Goal: Task Accomplishment & Management: Complete application form

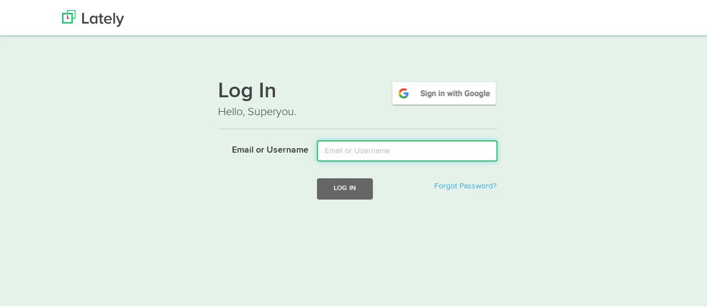
drag, startPoint x: 323, startPoint y: 149, endPoint x: 334, endPoint y: 162, distance: 17.0
click at [323, 149] on input "Email or Username" at bounding box center [407, 149] width 181 height 21
type input "[EMAIL_ADDRESS][DOMAIN_NAME]"
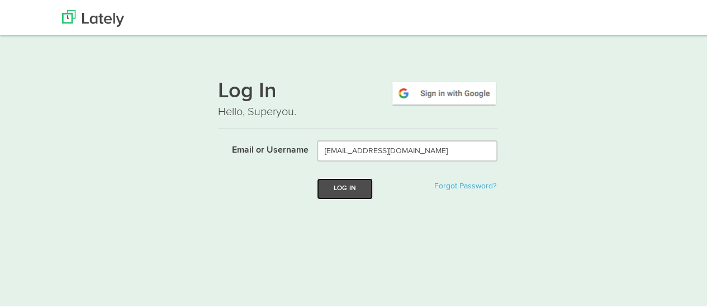
click at [352, 191] on button "Log In" at bounding box center [345, 187] width 56 height 21
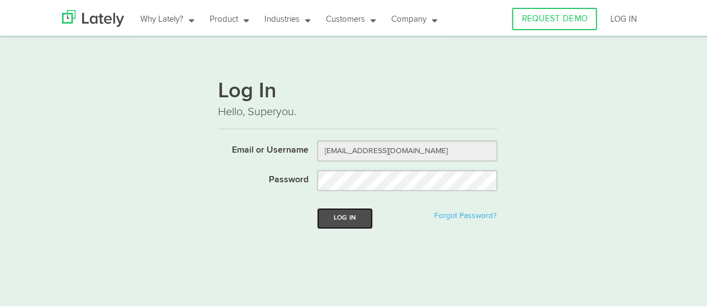
click at [349, 212] on button "Log In" at bounding box center [345, 216] width 56 height 21
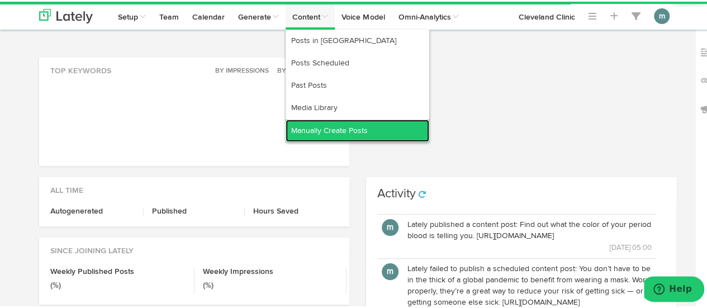
click at [320, 133] on link "Manually Create Posts" at bounding box center [358, 129] width 144 height 22
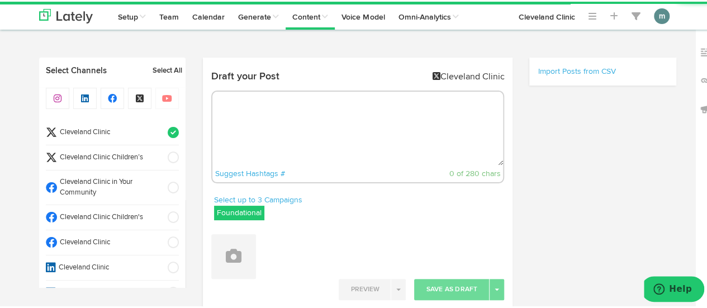
radio input "true"
select select "10"
select select "14"
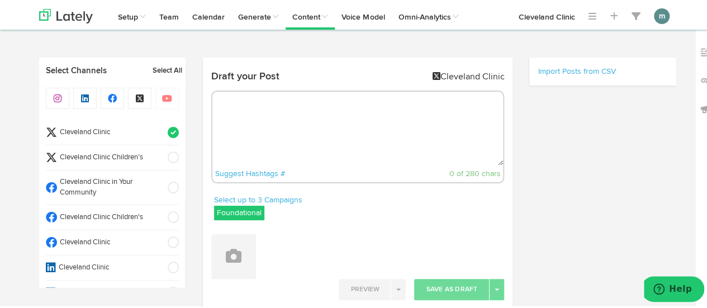
click at [267, 108] on textarea at bounding box center [358, 127] width 291 height 74
paste textarea "Whether you’re lifting weights or popping a squat, moving with intention is imp…"
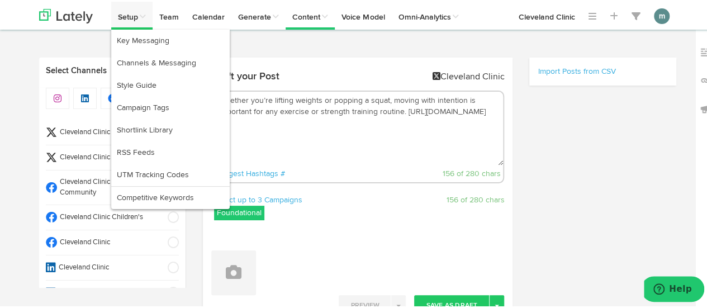
type textarea "Whether you’re lifting weights or popping a squat, moving with intention is imp…"
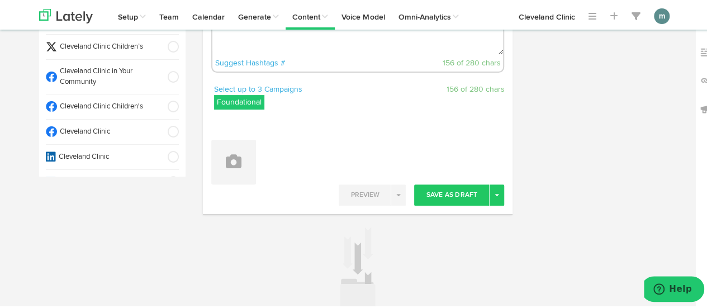
scroll to position [112, 0]
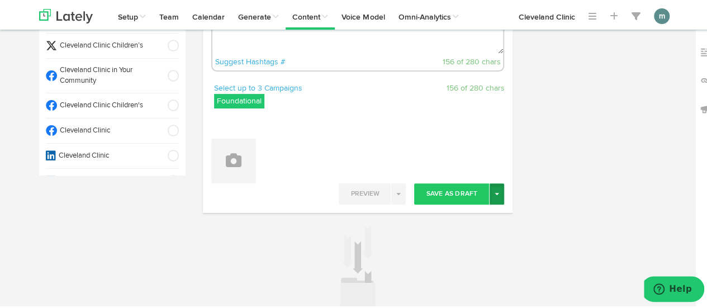
click at [494, 199] on button "Toggle Dropdown" at bounding box center [497, 192] width 15 height 21
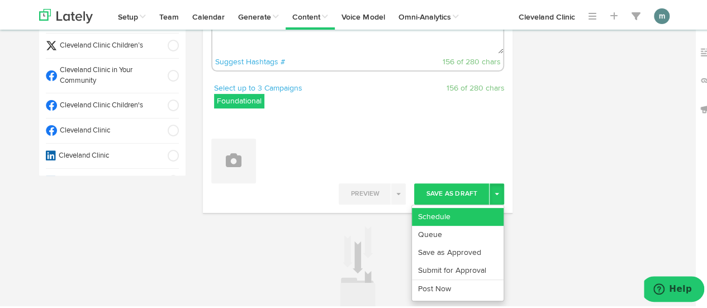
click at [484, 216] on link "Schedule" at bounding box center [458, 215] width 92 height 18
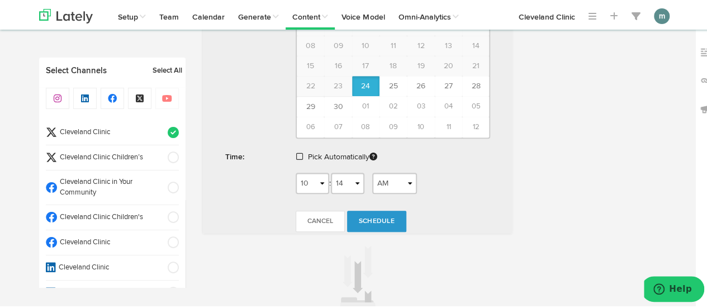
scroll to position [447, 0]
click at [297, 153] on span at bounding box center [299, 154] width 7 height 8
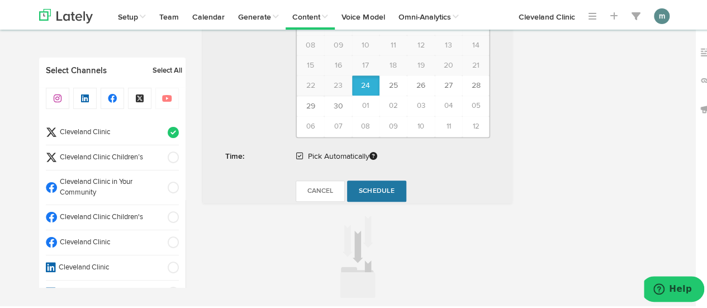
click at [382, 187] on span "Schedule" at bounding box center [377, 189] width 36 height 7
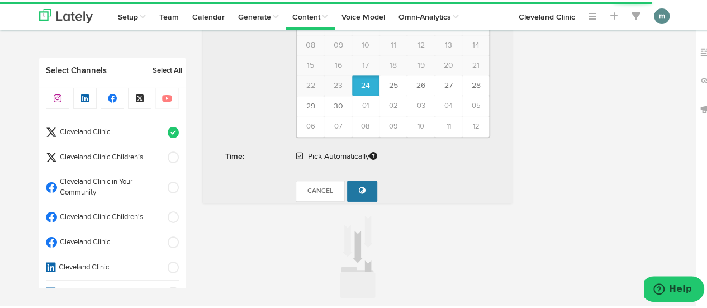
radio input "true"
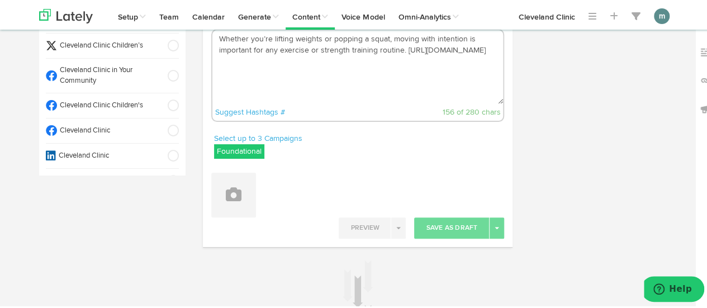
scroll to position [0, 0]
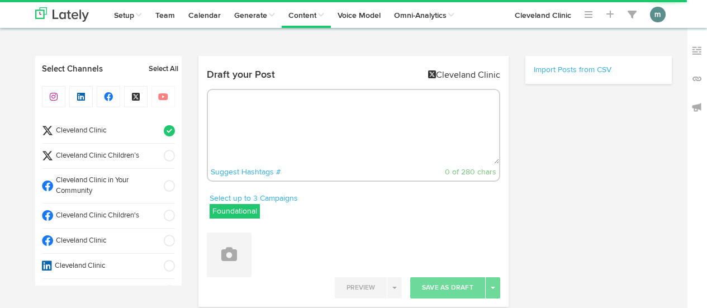
radio input "true"
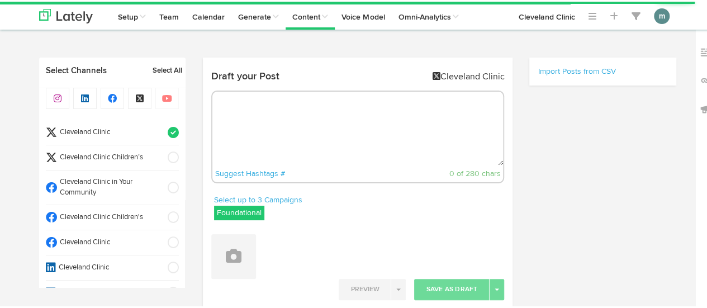
select select "10"
select select "15"
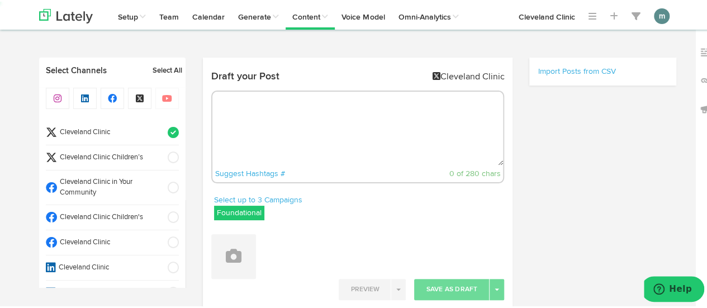
scroll to position [50, 0]
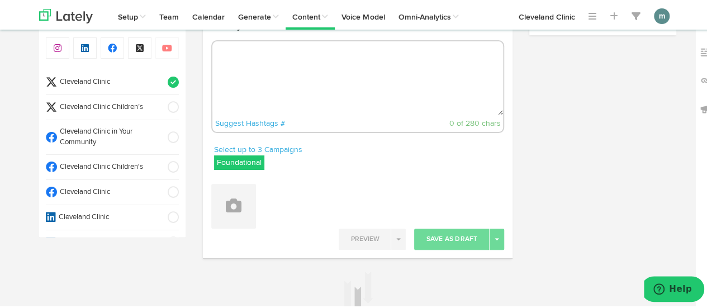
click at [300, 69] on textarea at bounding box center [358, 77] width 291 height 74
paste textarea "3 schisandra health benefits: https://cle.clinic/4npXuBQ"
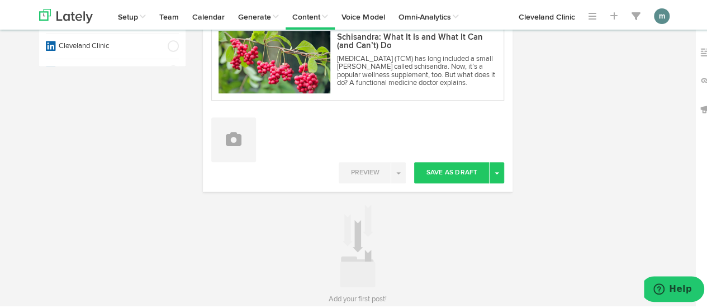
scroll to position [224, 0]
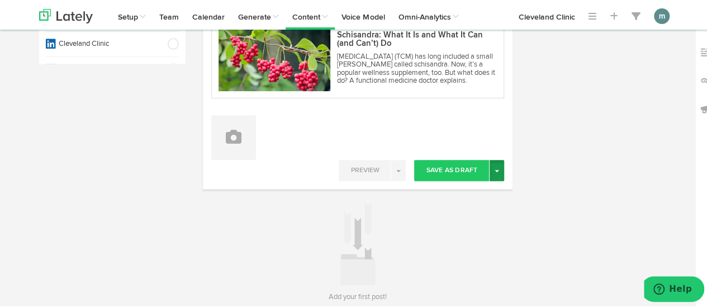
type textarea "3 schisandra health benefits: https://cle.clinic/4npXuBQ"
click at [494, 172] on button "Toggle Dropdown" at bounding box center [497, 168] width 15 height 21
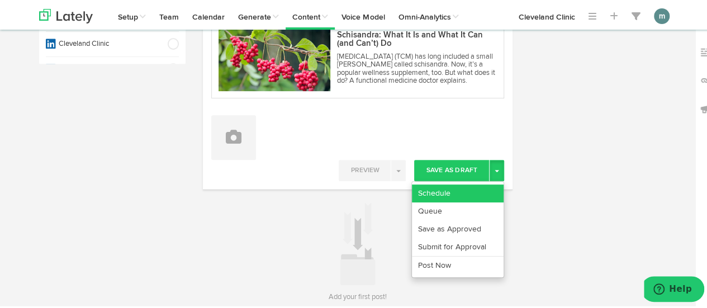
click at [483, 192] on link "Schedule" at bounding box center [458, 192] width 92 height 18
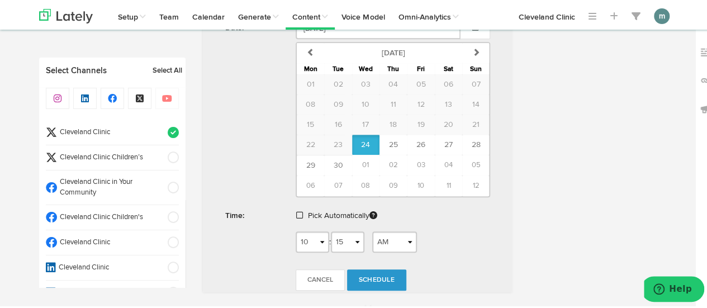
scroll to position [503, 0]
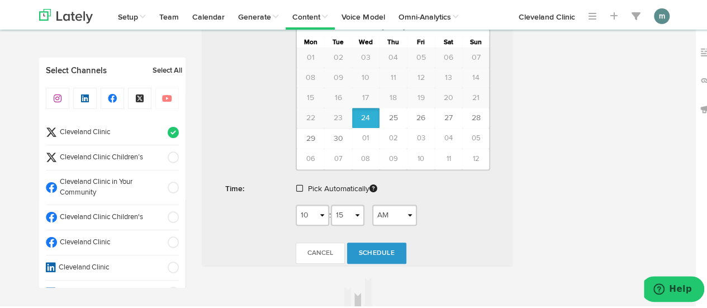
click at [298, 186] on span at bounding box center [299, 187] width 7 height 8
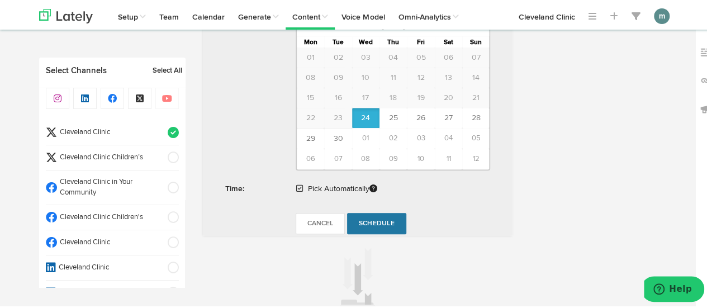
click at [367, 219] on span "Schedule" at bounding box center [377, 222] width 36 height 7
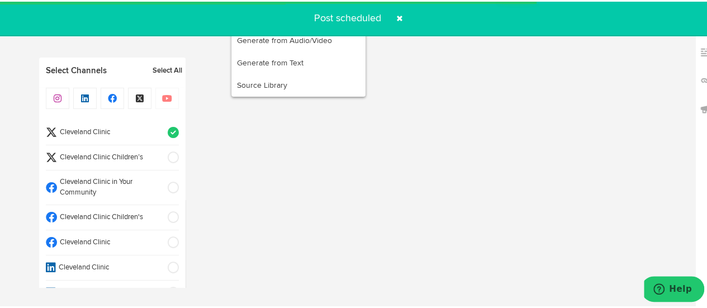
radio input "true"
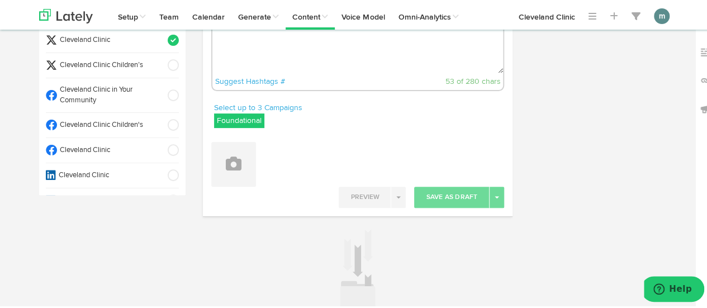
scroll to position [0, 0]
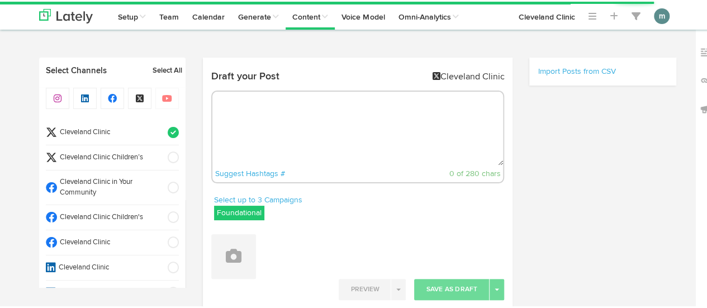
select select "10"
select select "16"
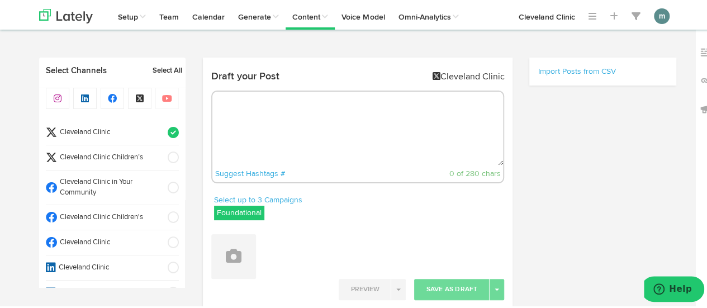
click at [221, 111] on textarea at bounding box center [358, 127] width 291 height 74
paste textarea "When you’re stressed, your body produces a hormone called [MEDICAL_DATA], which…"
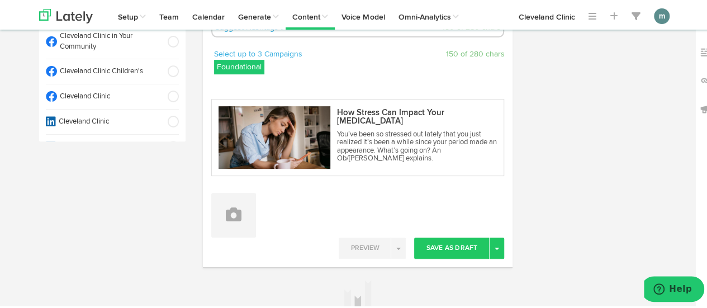
scroll to position [168, 0]
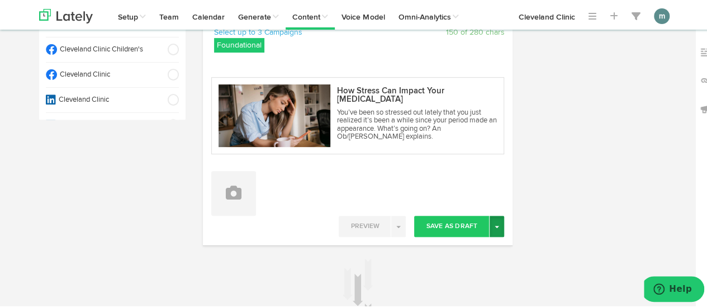
type textarea "When you’re stressed, your body produces a hormone called [MEDICAL_DATA], which…"
click at [495, 225] on span "button" at bounding box center [497, 225] width 4 height 2
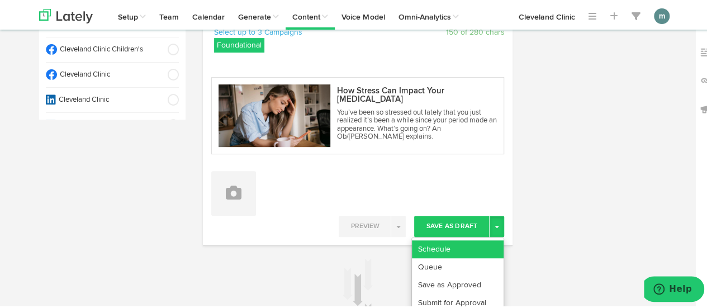
click at [478, 245] on link "Schedule" at bounding box center [458, 248] width 92 height 18
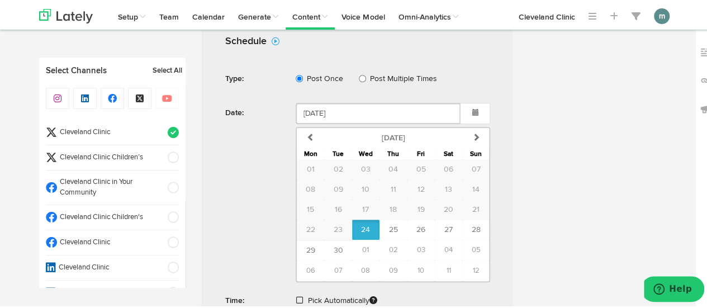
scroll to position [503, 0]
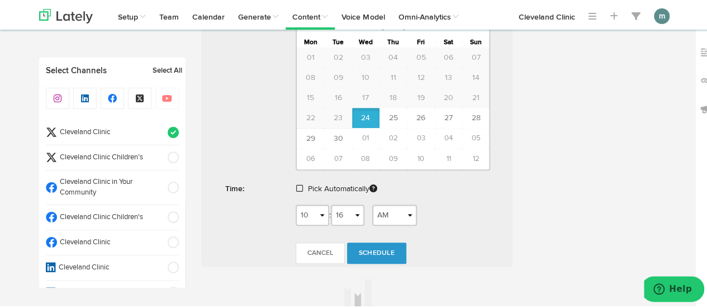
click at [299, 183] on span at bounding box center [299, 187] width 7 height 8
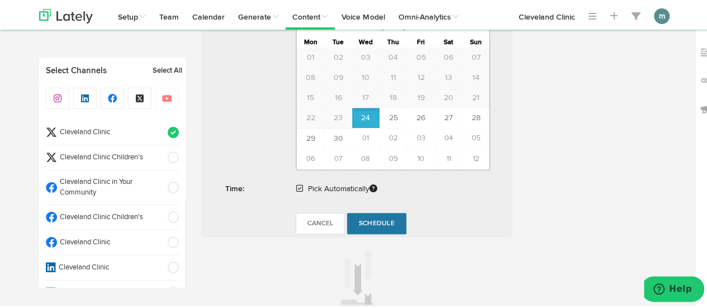
click at [379, 220] on span "Schedule" at bounding box center [377, 222] width 36 height 7
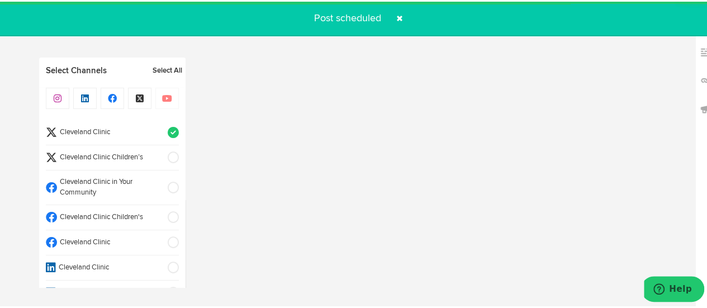
radio input "true"
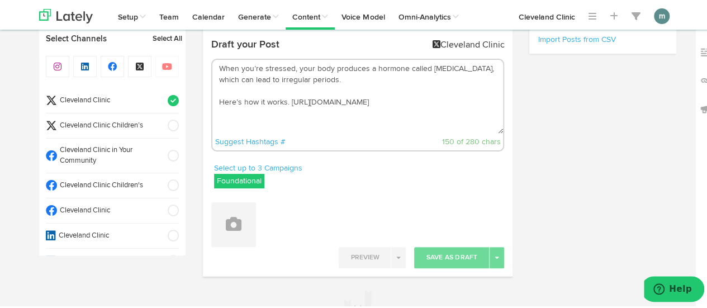
scroll to position [0, 0]
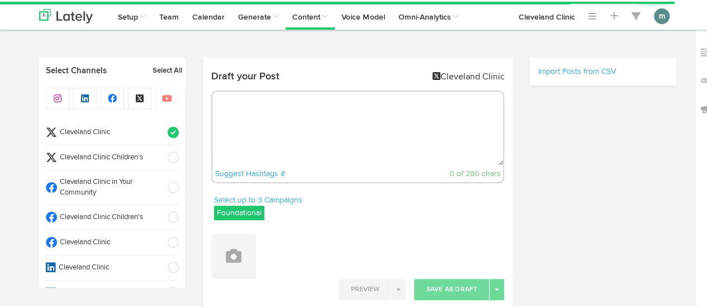
radio input "true"
select select "10"
select select "17"
click at [233, 112] on textarea at bounding box center [358, 127] width 291 height 74
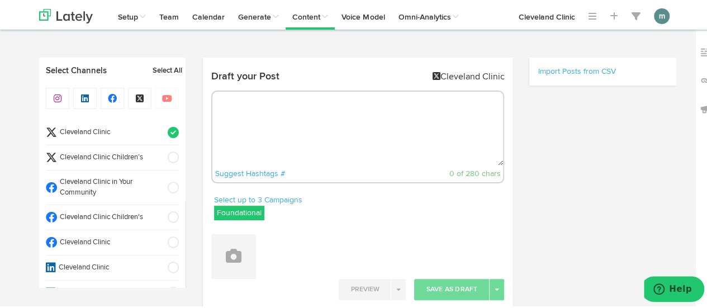
paste textarea "10 tips to help you fall asleep faster: https://cle.clinic/3IDf4TC"
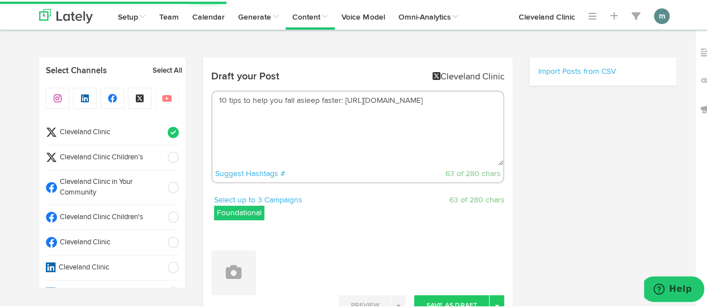
type textarea "10 tips to help you fall asleep faster: https://cle.clinic/3IDf4TC"
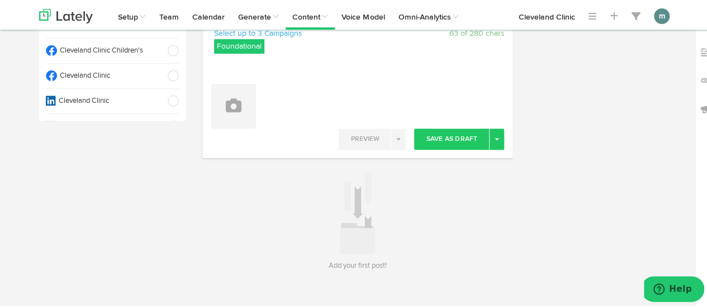
scroll to position [168, 0]
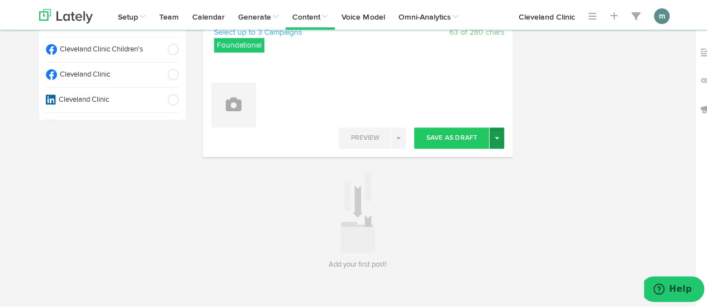
click at [497, 139] on button "Toggle Dropdown" at bounding box center [497, 136] width 15 height 21
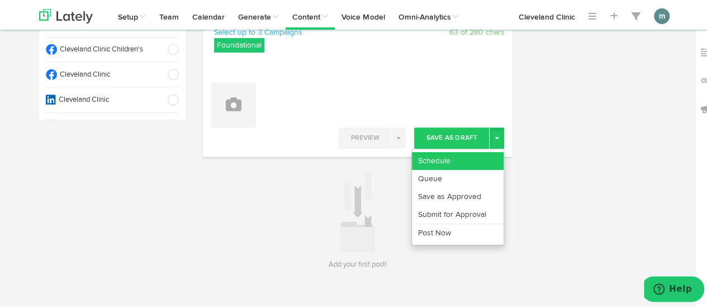
click at [475, 159] on link "Schedule" at bounding box center [458, 159] width 92 height 18
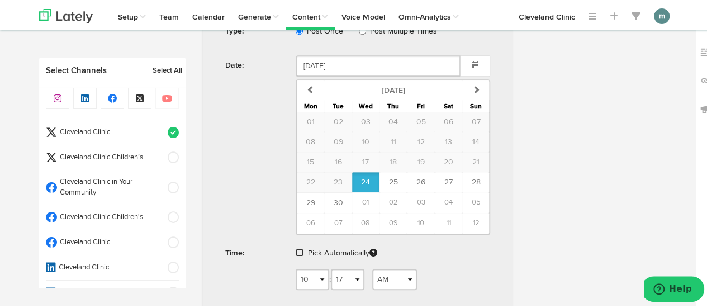
scroll to position [447, 0]
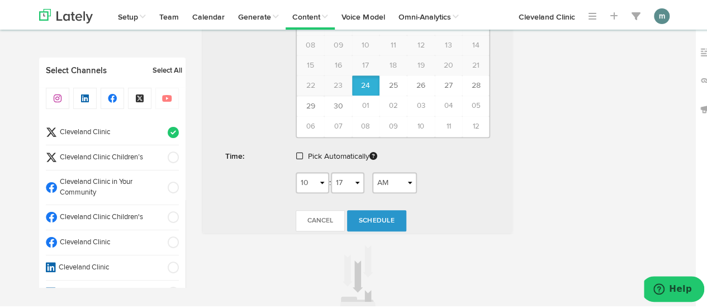
click at [296, 152] on span at bounding box center [299, 154] width 7 height 8
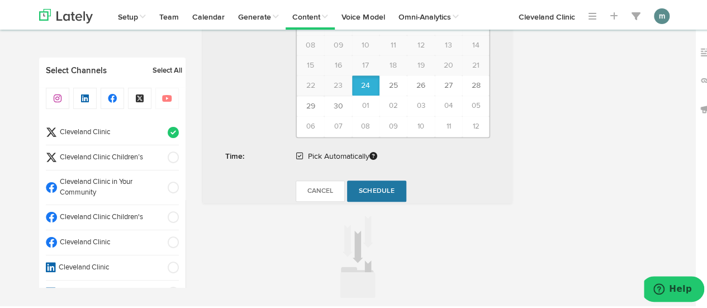
click at [395, 191] on link "Schedule" at bounding box center [376, 189] width 59 height 21
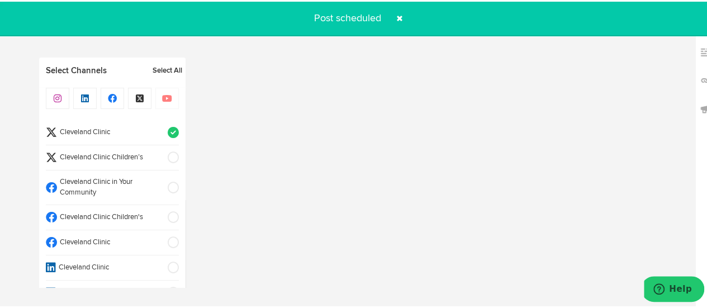
radio input "true"
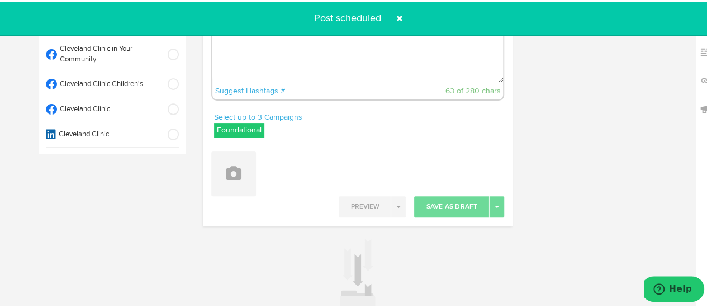
scroll to position [0, 0]
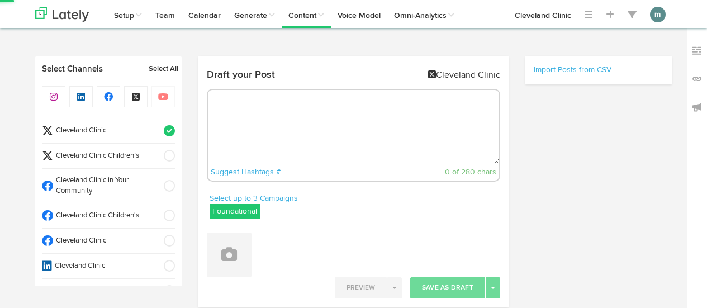
select select "10"
select select "18"
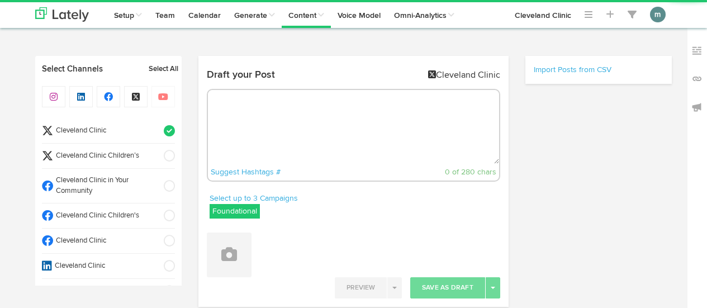
radio input "true"
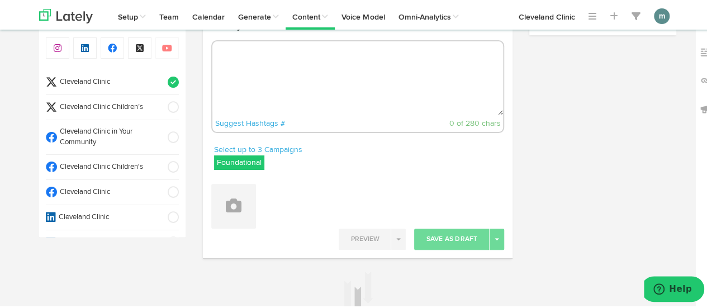
scroll to position [50, 0]
click at [134, 79] on span "Cleveland Clinic" at bounding box center [108, 80] width 103 height 11
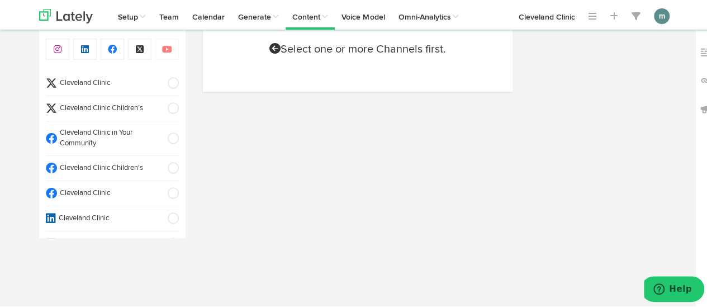
click at [114, 187] on span "Cleveland Clinic" at bounding box center [108, 192] width 103 height 11
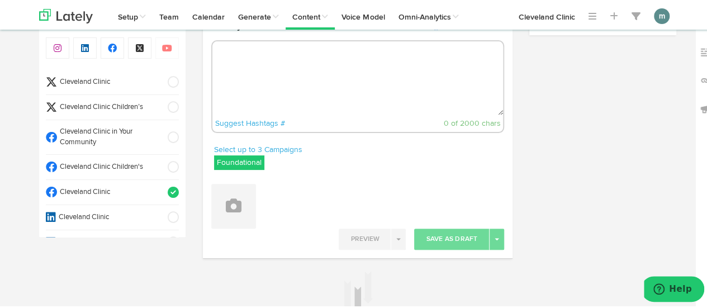
radio input "true"
select select "10"
select select "18"
click at [289, 61] on textarea at bounding box center [358, 77] width 291 height 74
paste textarea "Whether you’re lifting weights or popping a squat, moving with intention is imp…"
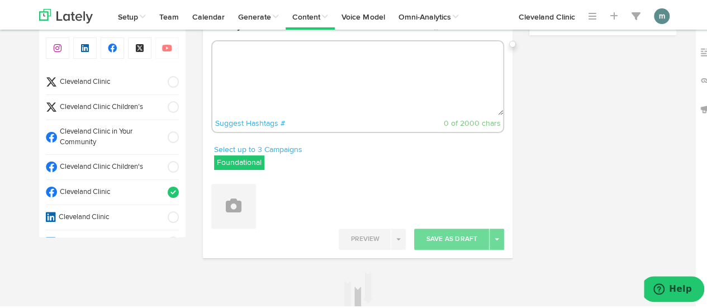
type textarea "Whether you’re lifting weights or popping a squat, moving with intention is imp…"
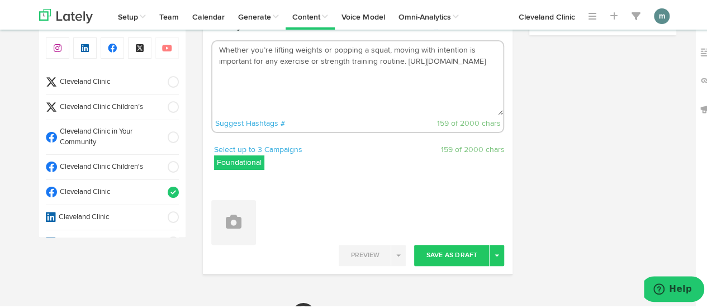
select select "11"
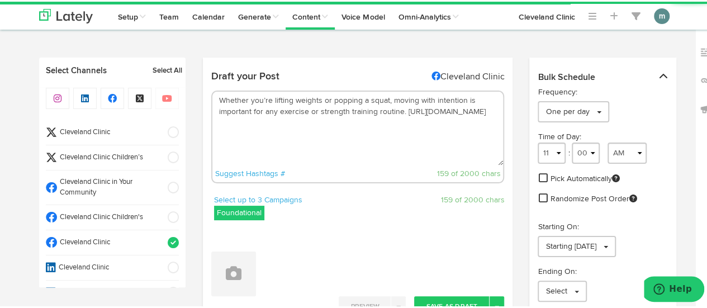
scroll to position [168, 0]
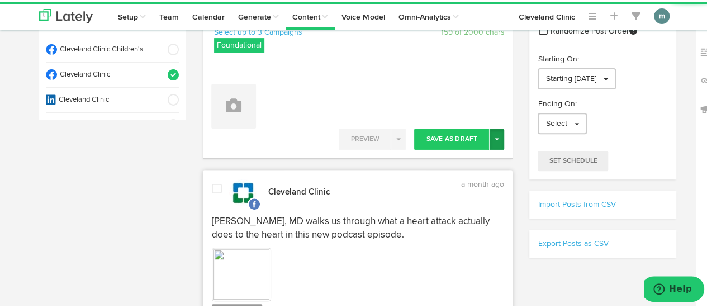
type textarea "Whether you’re lifting weights or popping a squat, moving with intention is imp…"
click at [495, 139] on button "Toggle Dropdown" at bounding box center [497, 137] width 15 height 21
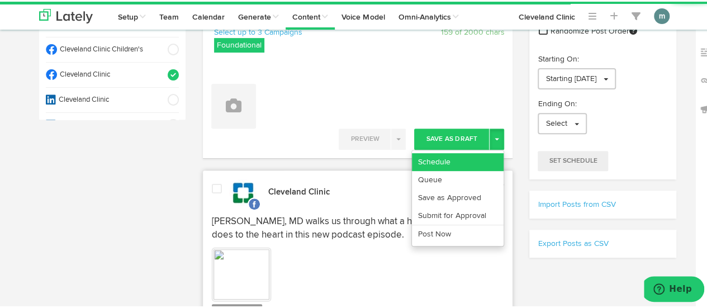
click at [480, 158] on link "Schedule" at bounding box center [458, 161] width 92 height 18
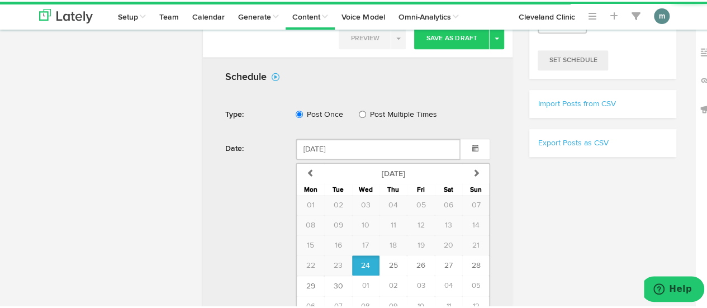
scroll to position [391, 0]
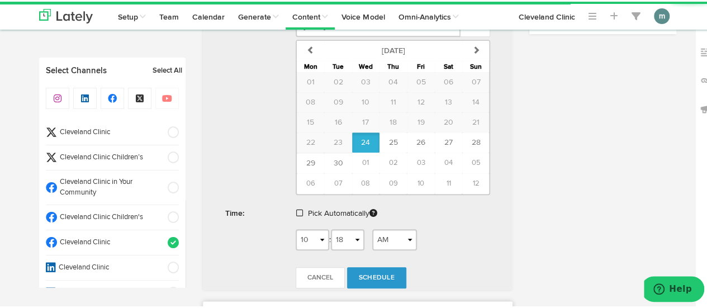
click at [296, 209] on span at bounding box center [299, 211] width 7 height 8
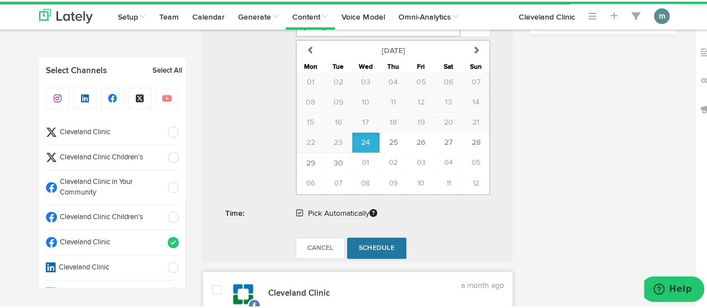
click at [369, 243] on span "Schedule" at bounding box center [377, 246] width 36 height 7
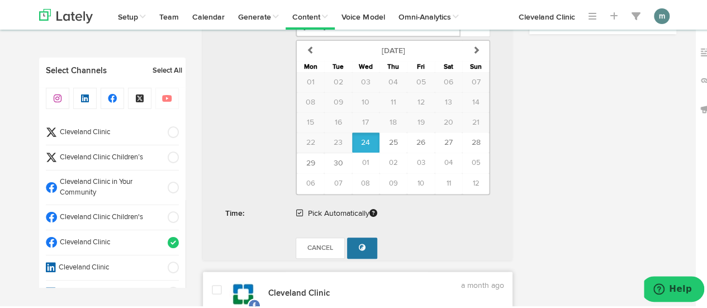
radio input "true"
select select "11"
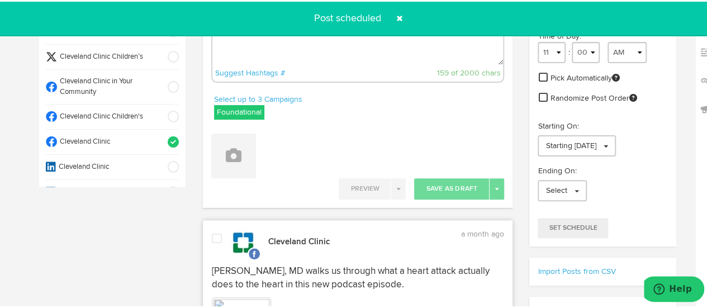
scroll to position [0, 0]
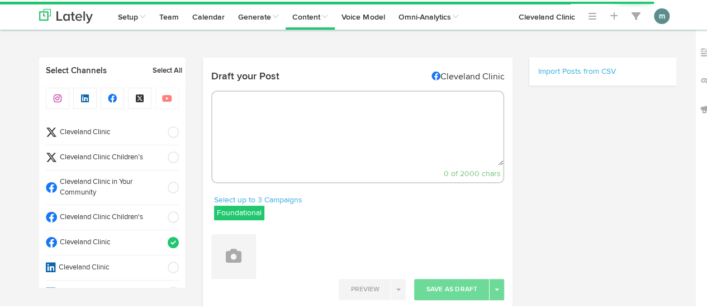
radio input "true"
select select "10"
select select "19"
select select "11"
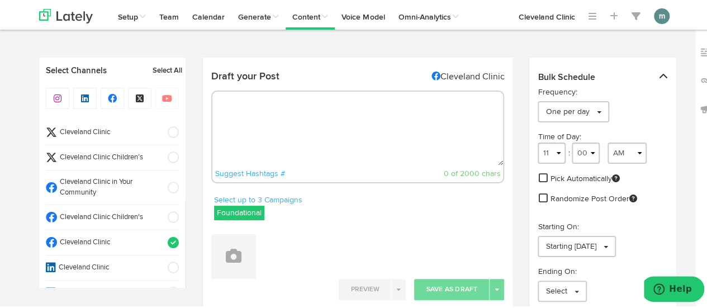
click at [291, 120] on textarea at bounding box center [358, 127] width 291 height 74
paste textarea "3 schisandra health benefits: [URL][DOMAIN_NAME]"
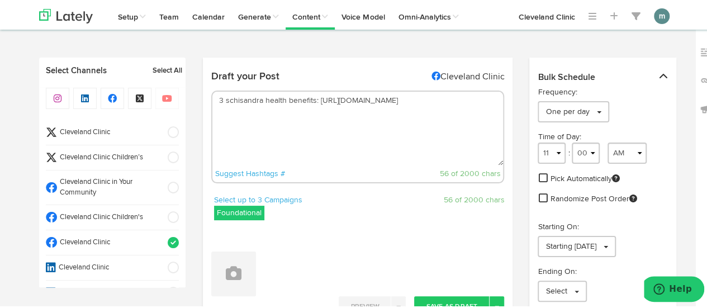
scroll to position [168, 0]
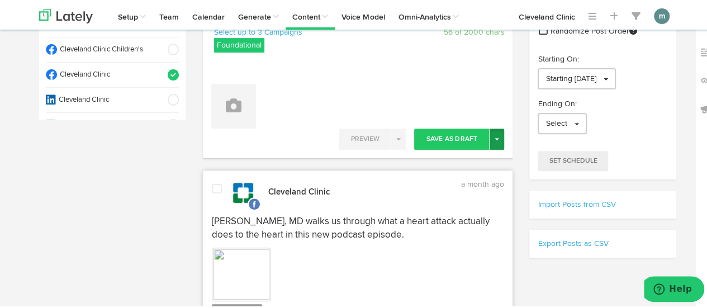
type textarea "3 schisandra health benefits: [URL][DOMAIN_NAME]"
click at [494, 135] on button "Toggle Dropdown" at bounding box center [497, 137] width 15 height 21
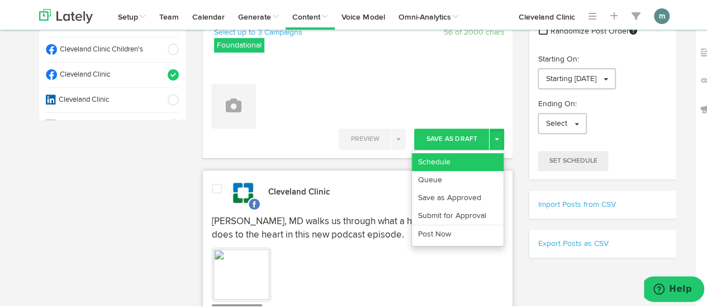
click at [485, 157] on link "Schedule" at bounding box center [458, 161] width 92 height 18
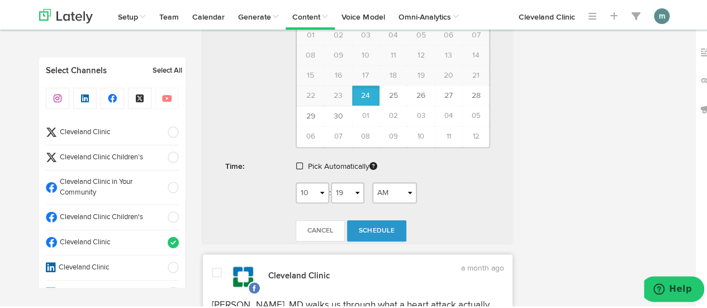
scroll to position [447, 0]
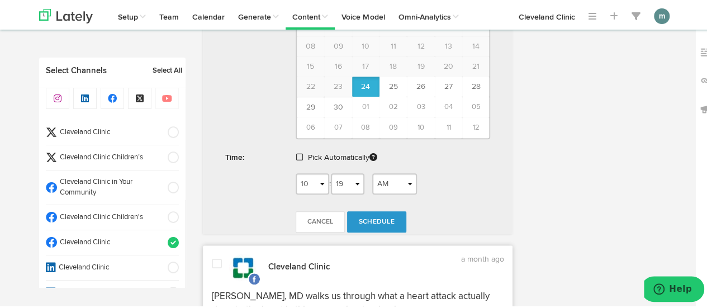
click at [296, 152] on span at bounding box center [299, 156] width 7 height 8
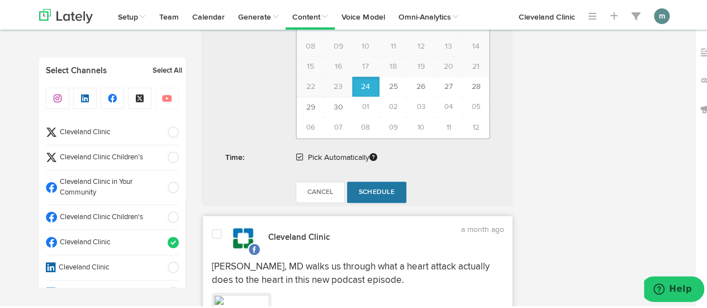
click at [374, 187] on span "Schedule" at bounding box center [377, 190] width 36 height 7
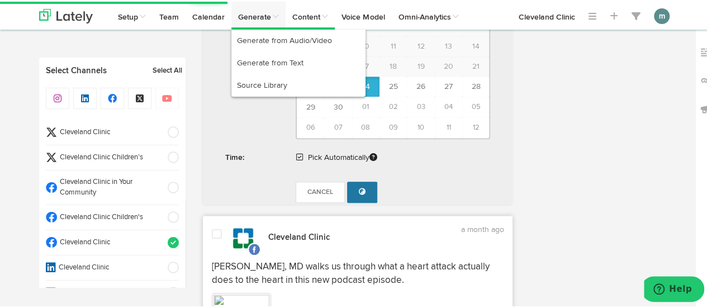
select select "11"
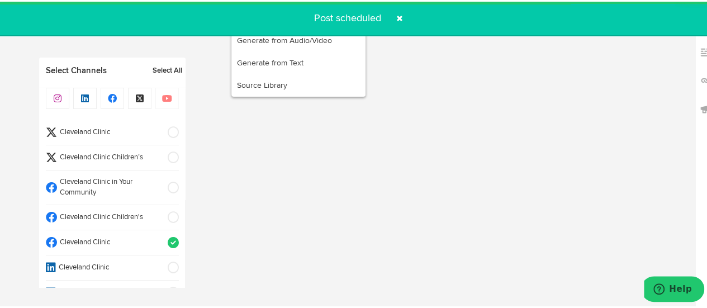
radio input "true"
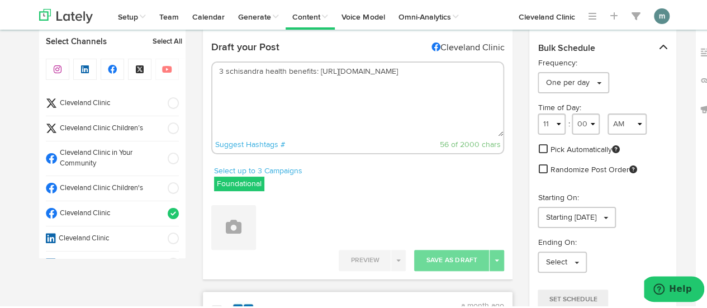
scroll to position [0, 0]
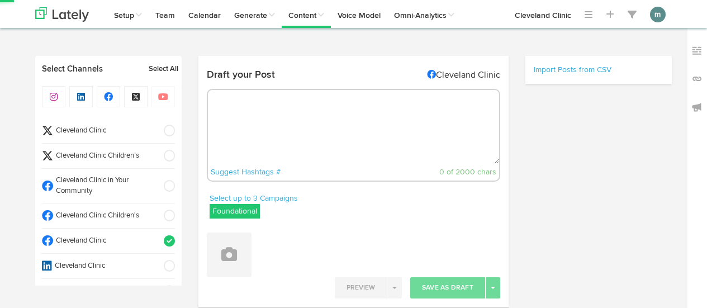
select select "10"
select select "20"
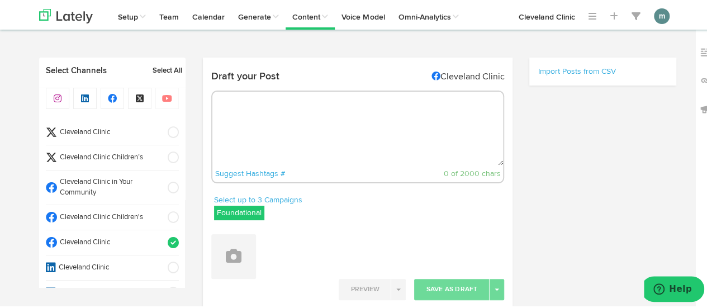
click at [347, 96] on textarea at bounding box center [358, 127] width 291 height 74
select select "11"
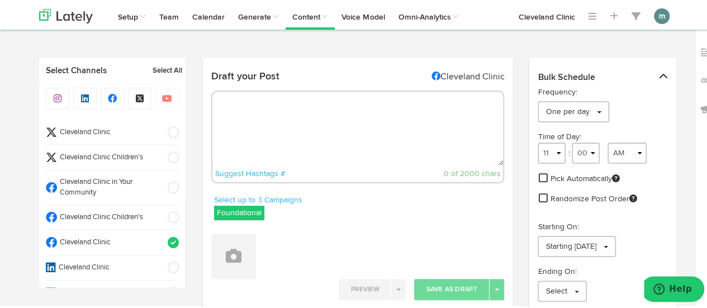
paste textarea "When you’re stressed, your body produces a hormone called [MEDICAL_DATA], which…"
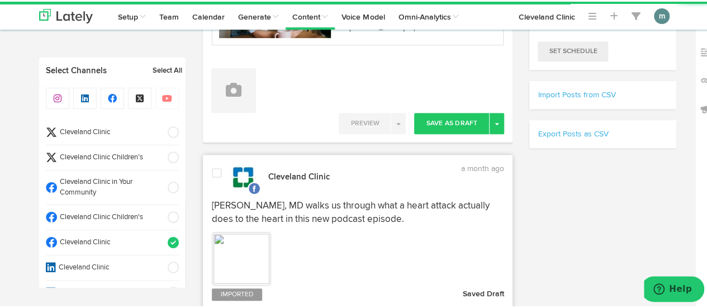
scroll to position [280, 0]
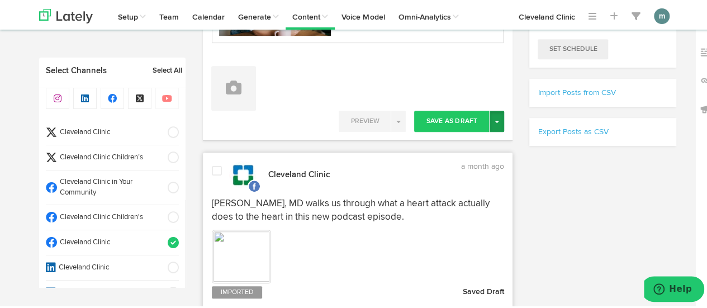
type textarea "When you’re stressed, your body produces a hormone called [MEDICAL_DATA], which…"
click at [494, 124] on button "Toggle Dropdown" at bounding box center [497, 119] width 15 height 21
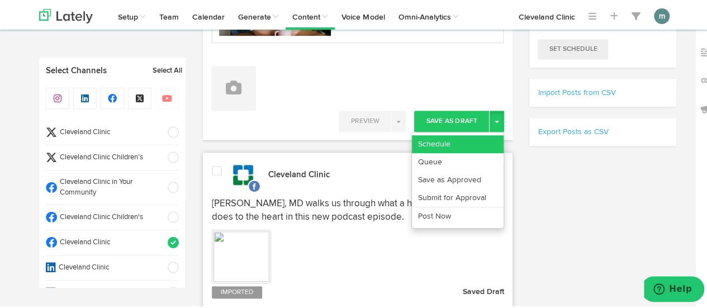
click at [454, 139] on link "Schedule" at bounding box center [458, 143] width 92 height 18
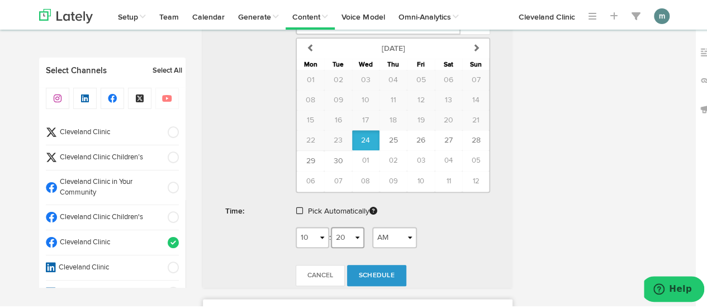
scroll to position [559, 0]
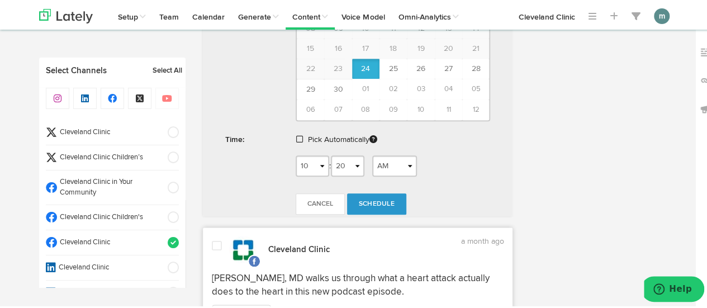
click at [296, 135] on span at bounding box center [299, 138] width 7 height 8
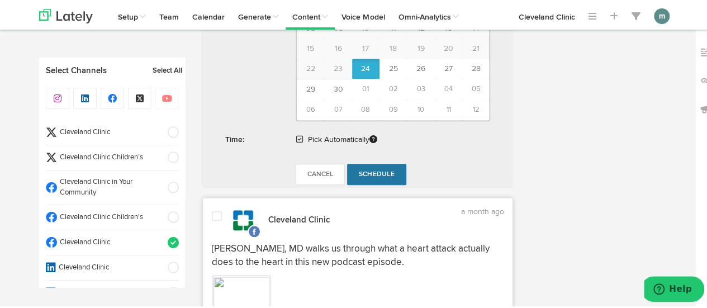
click at [378, 169] on span "Schedule" at bounding box center [377, 172] width 36 height 7
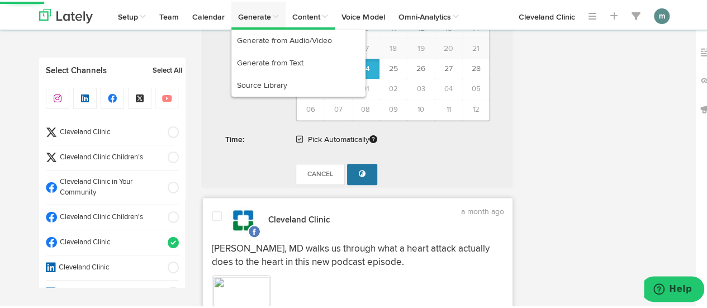
radio input "false"
select select "11"
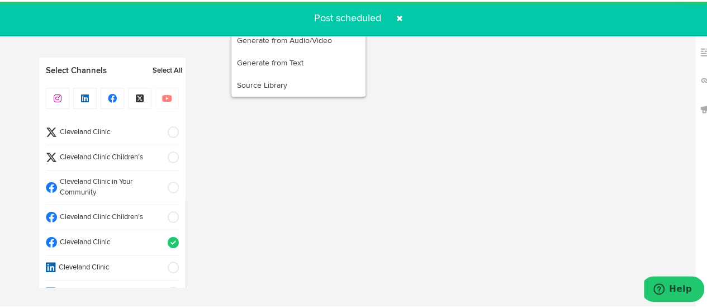
radio input "true"
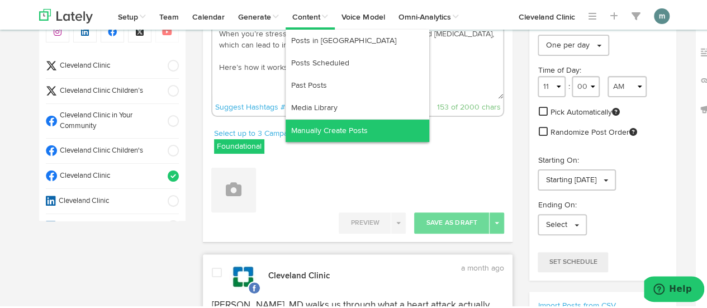
scroll to position [0, 0]
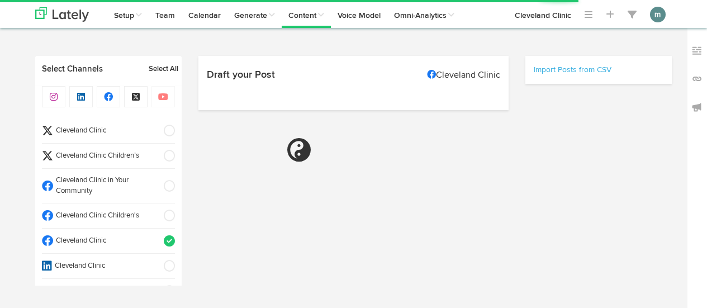
select select "10"
select select "20"
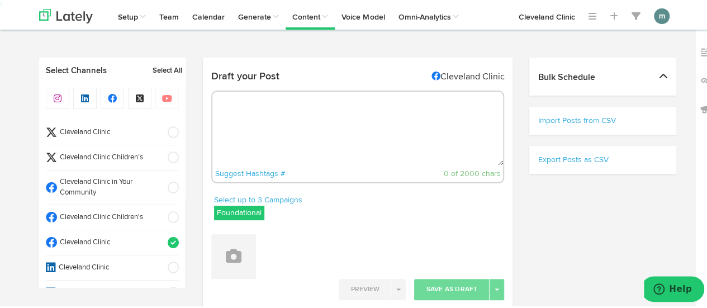
select select "11"
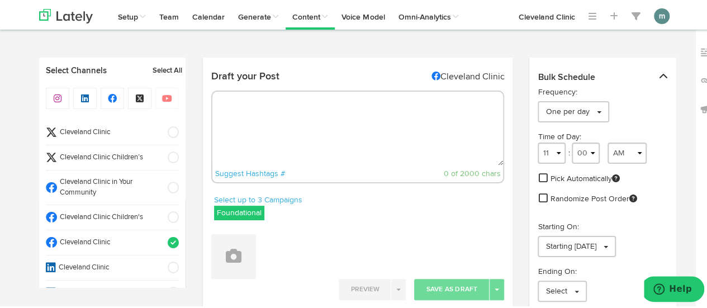
drag, startPoint x: 239, startPoint y: 120, endPoint x: 249, endPoint y: 114, distance: 12.1
click at [239, 120] on textarea at bounding box center [358, 127] width 291 height 74
paste textarea "10 tips to help you fall asleep faster: [URL][DOMAIN_NAME]"
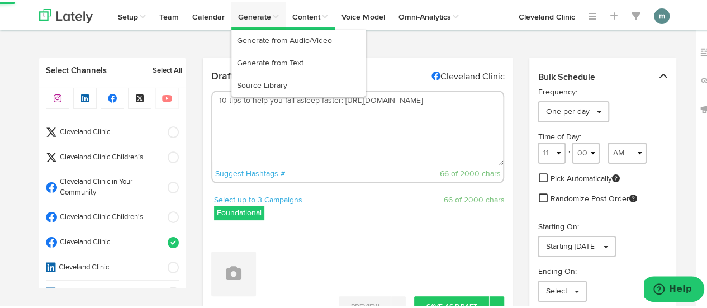
type textarea "10 tips to help you fall asleep faster: [URL][DOMAIN_NAME]"
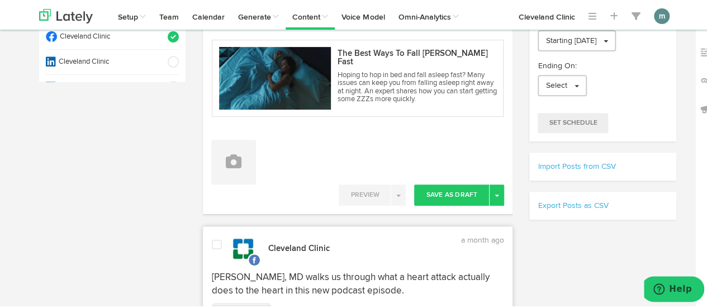
scroll to position [224, 0]
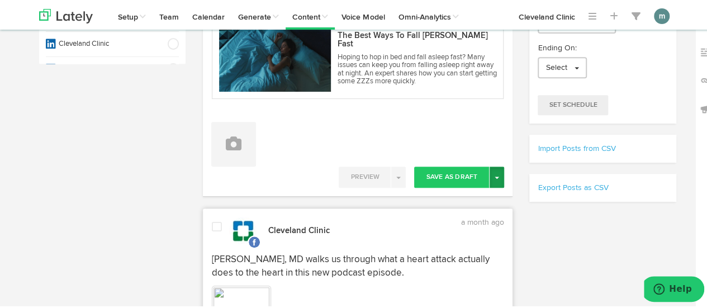
click at [495, 175] on span "button" at bounding box center [497, 176] width 4 height 2
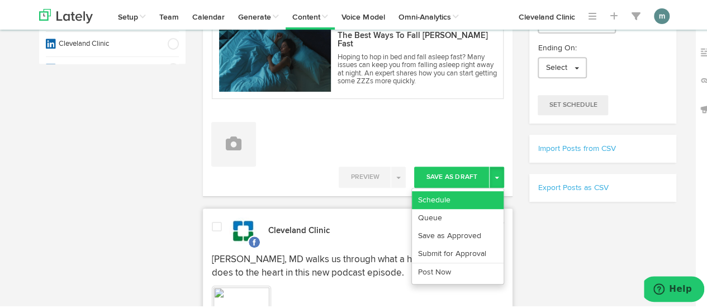
click at [470, 192] on link "Schedule" at bounding box center [458, 199] width 92 height 18
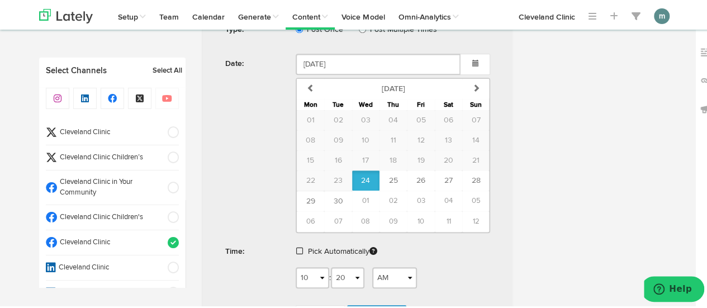
scroll to position [559, 0]
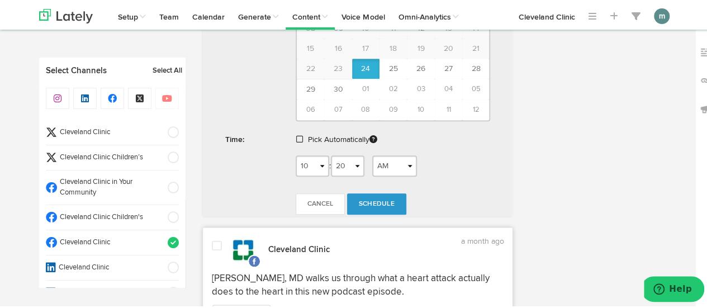
click at [297, 135] on span at bounding box center [299, 138] width 7 height 8
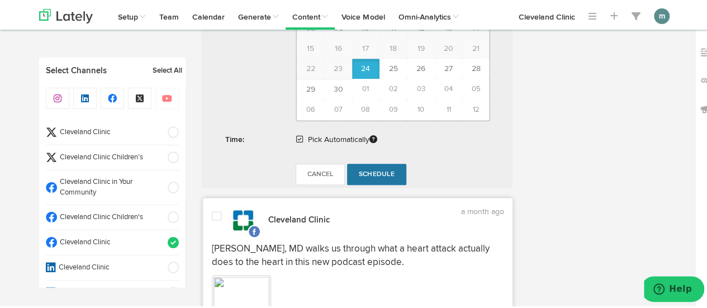
click at [371, 171] on span "Schedule" at bounding box center [377, 172] width 36 height 7
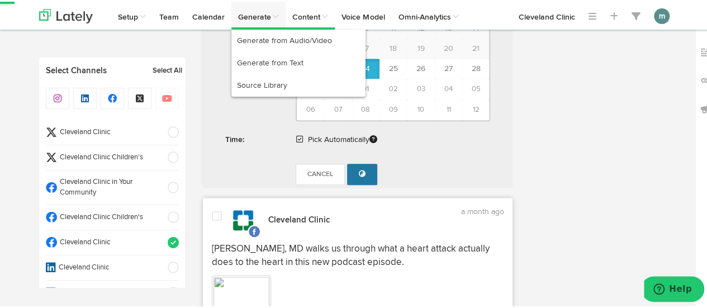
radio input "true"
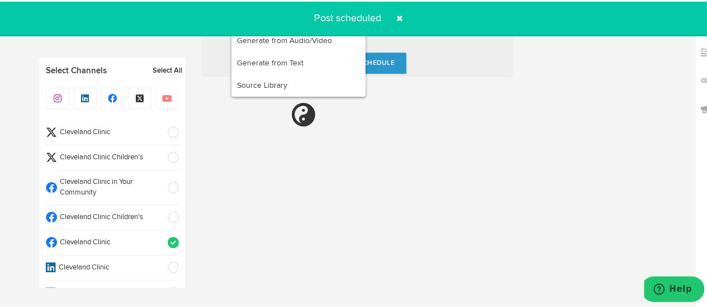
select select "11"
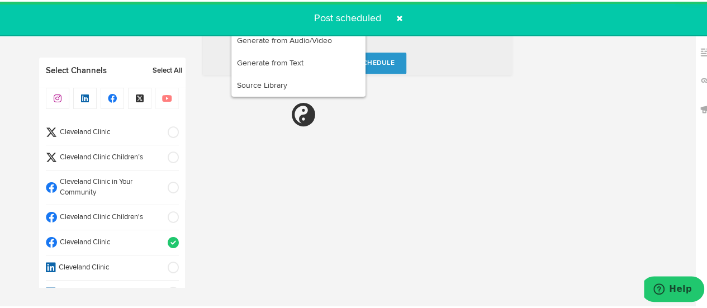
scroll to position [671, 0]
